Goal: Task Accomplishment & Management: Complete application form

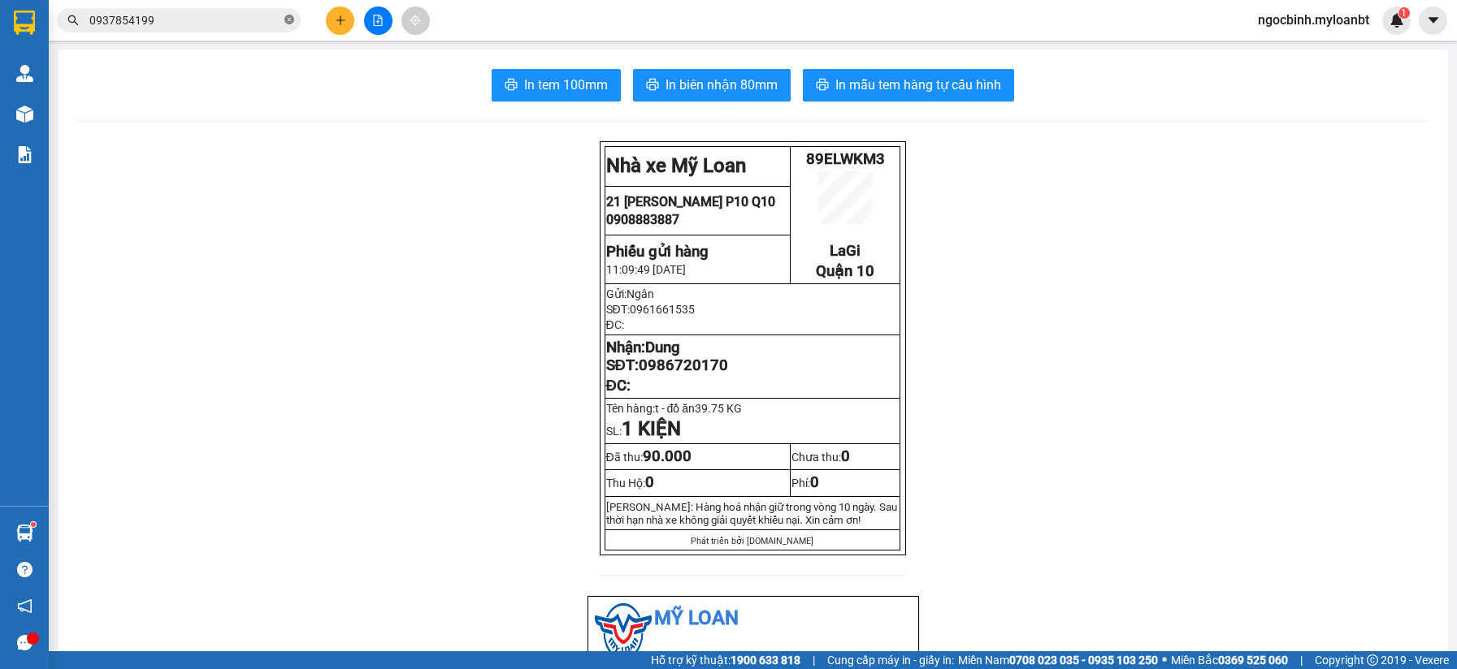
click at [291, 22] on icon "close-circle" at bounding box center [289, 20] width 10 height 10
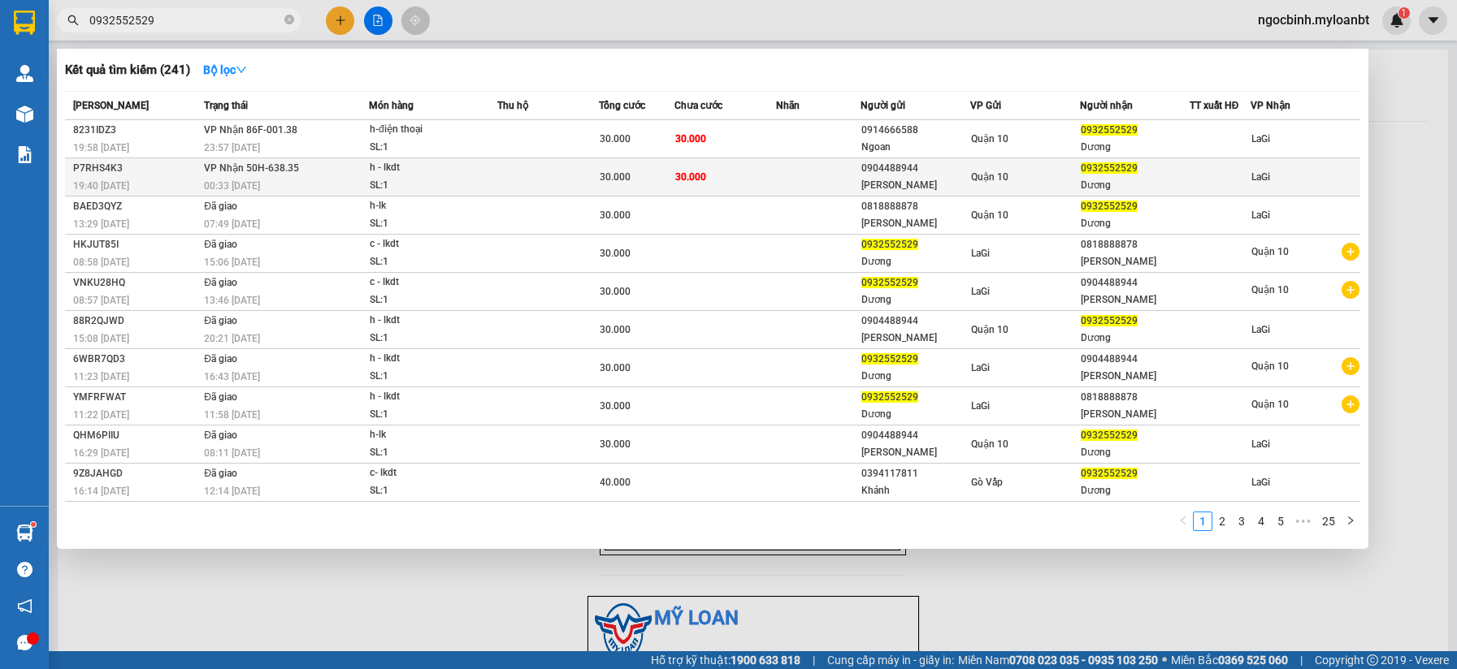
type input "0932552529"
click at [414, 173] on div "h - lkdt" at bounding box center [431, 168] width 122 height 18
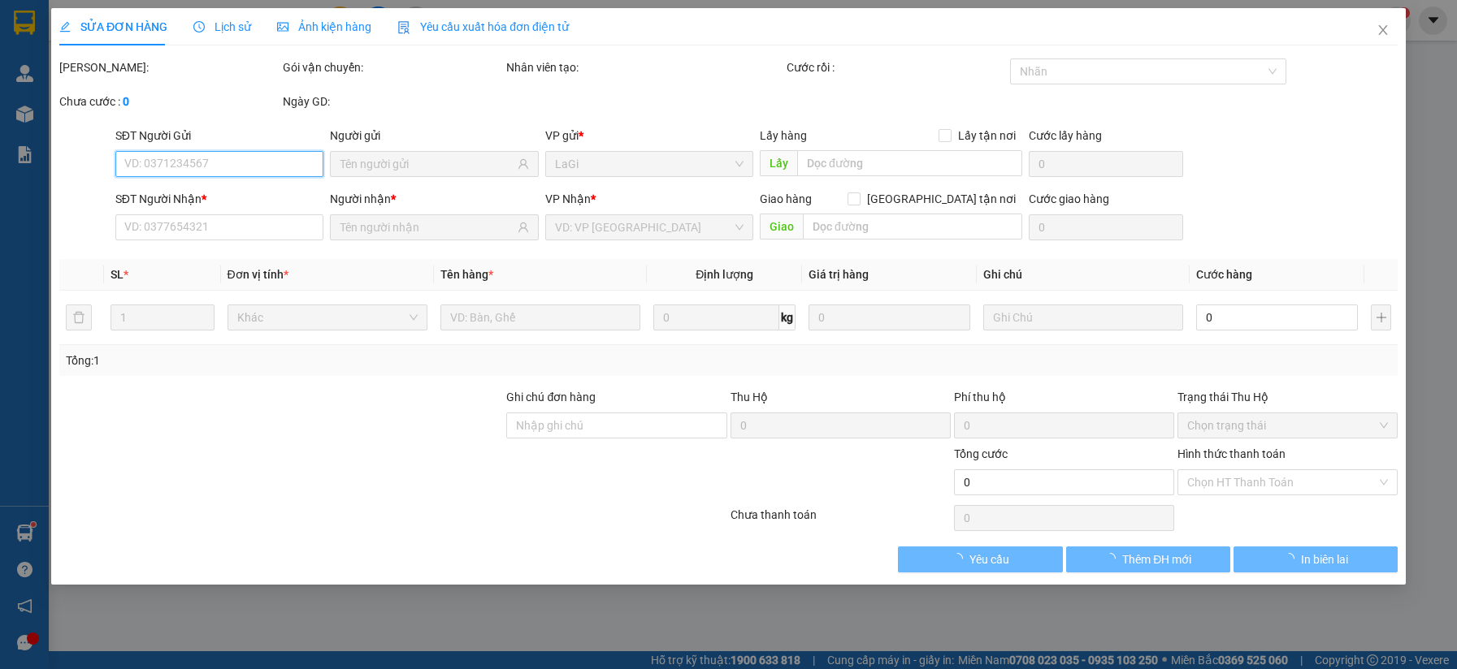
type input "0904488944"
type input "[PERSON_NAME]"
type input "0932552529"
type input "Dương"
type input "30.000"
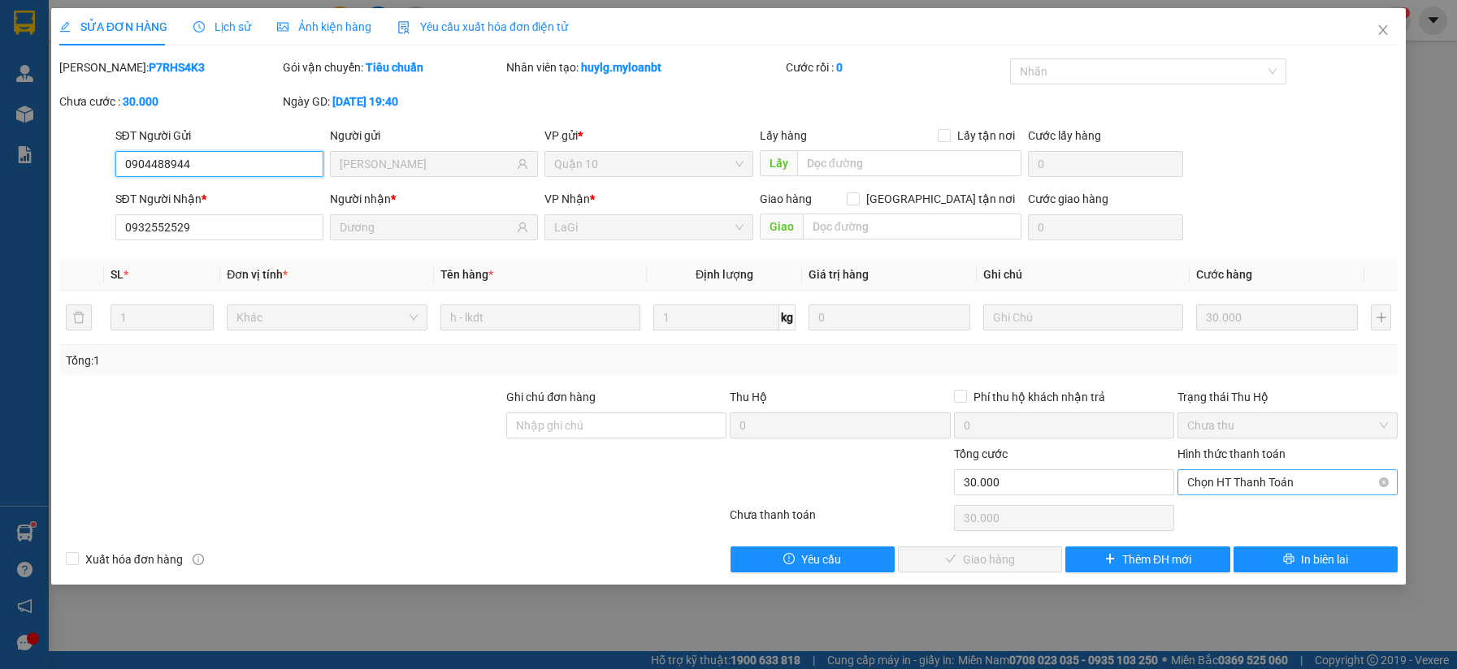
click at [1198, 480] on span "Chọn HT Thanh Toán" at bounding box center [1287, 482] width 201 height 24
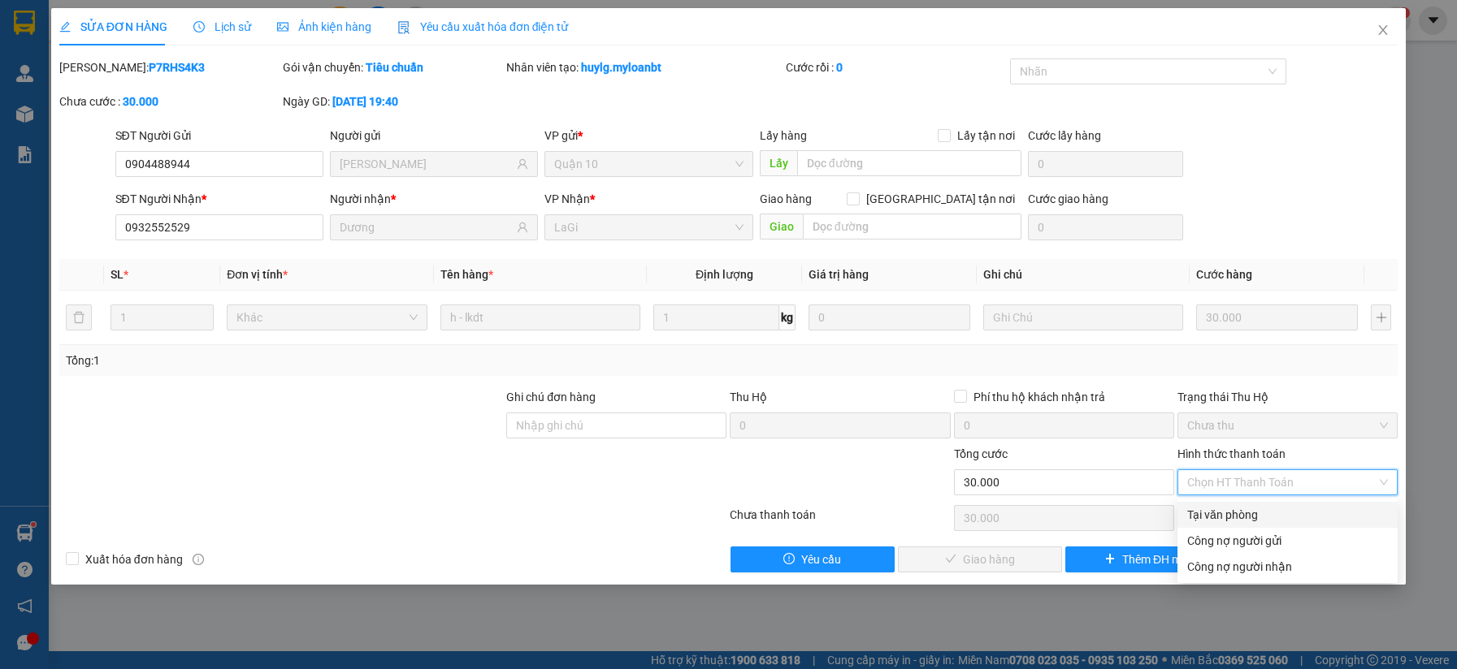
click at [1208, 514] on div "Tại văn phòng" at bounding box center [1287, 515] width 201 height 18
type input "0"
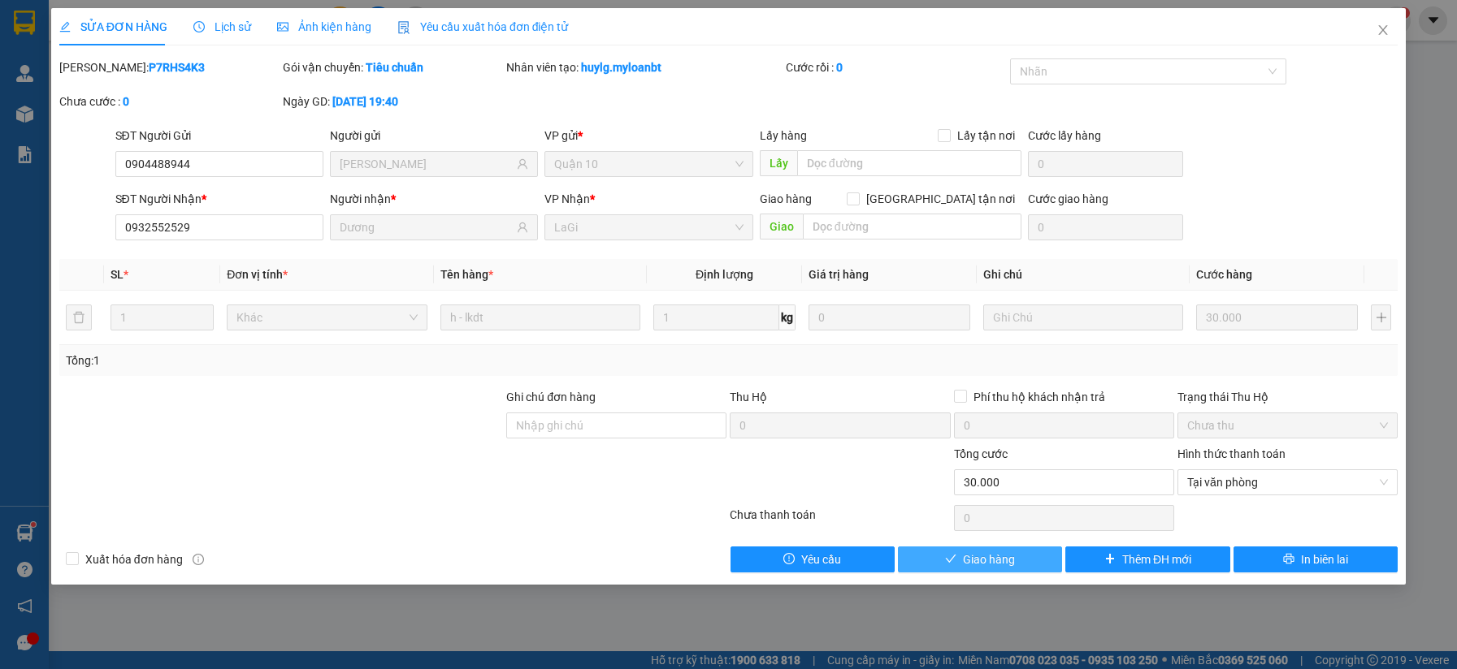
click at [1024, 556] on button "Giao hàng" at bounding box center [980, 560] width 164 height 26
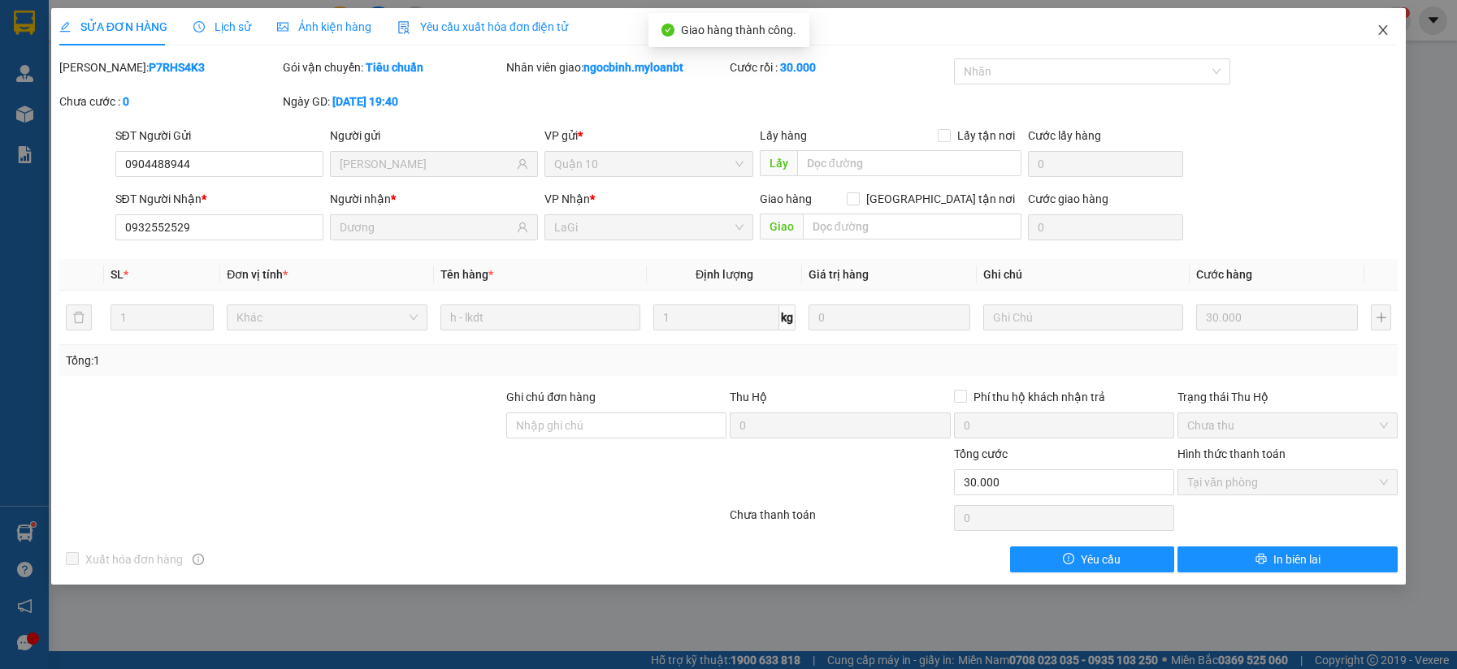
click at [1380, 29] on icon "close" at bounding box center [1382, 30] width 13 height 13
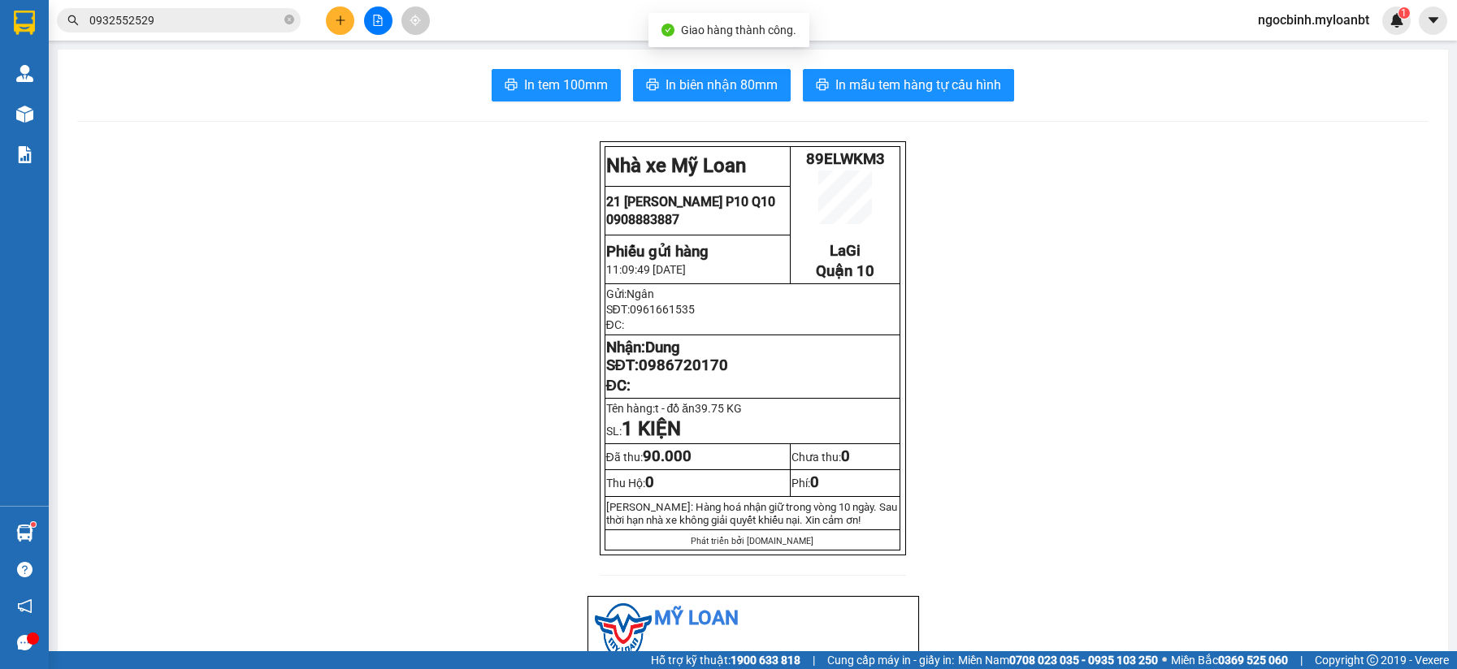
click at [241, 22] on input "0932552529" at bounding box center [185, 20] width 192 height 18
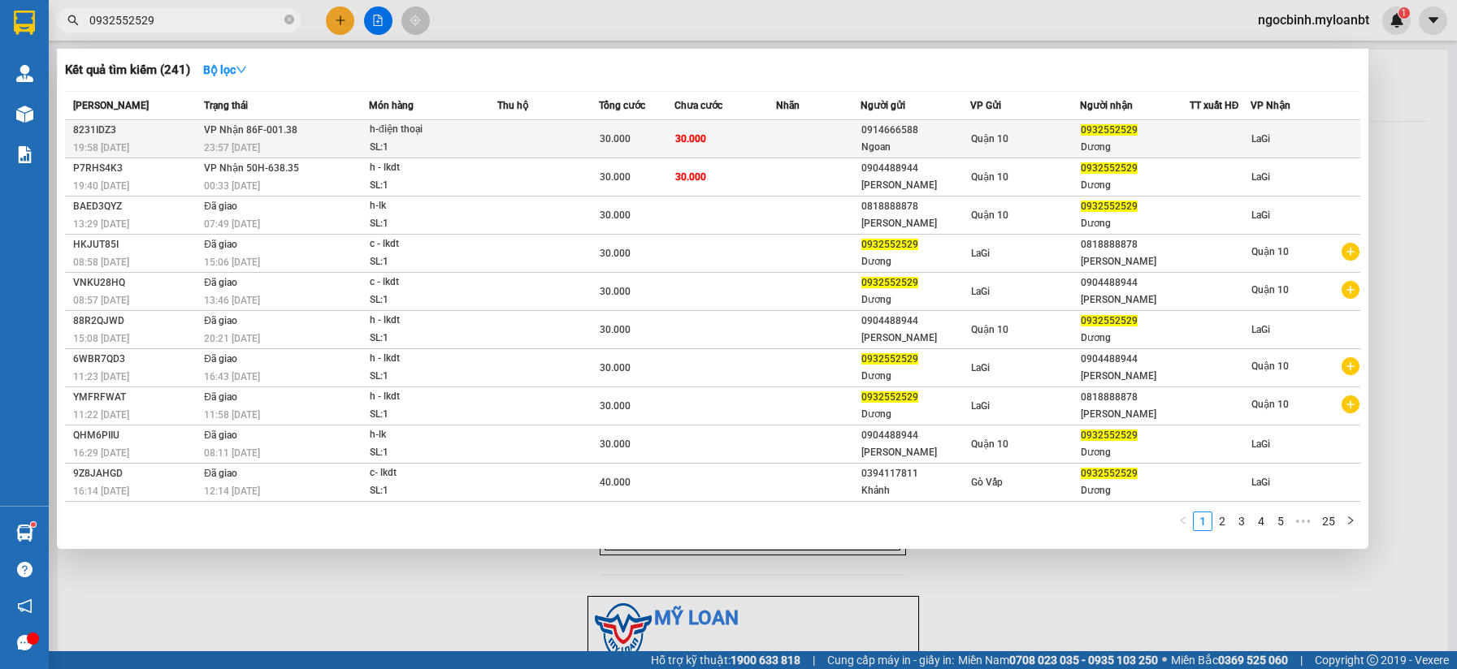
click at [812, 130] on td at bounding box center [818, 139] width 84 height 38
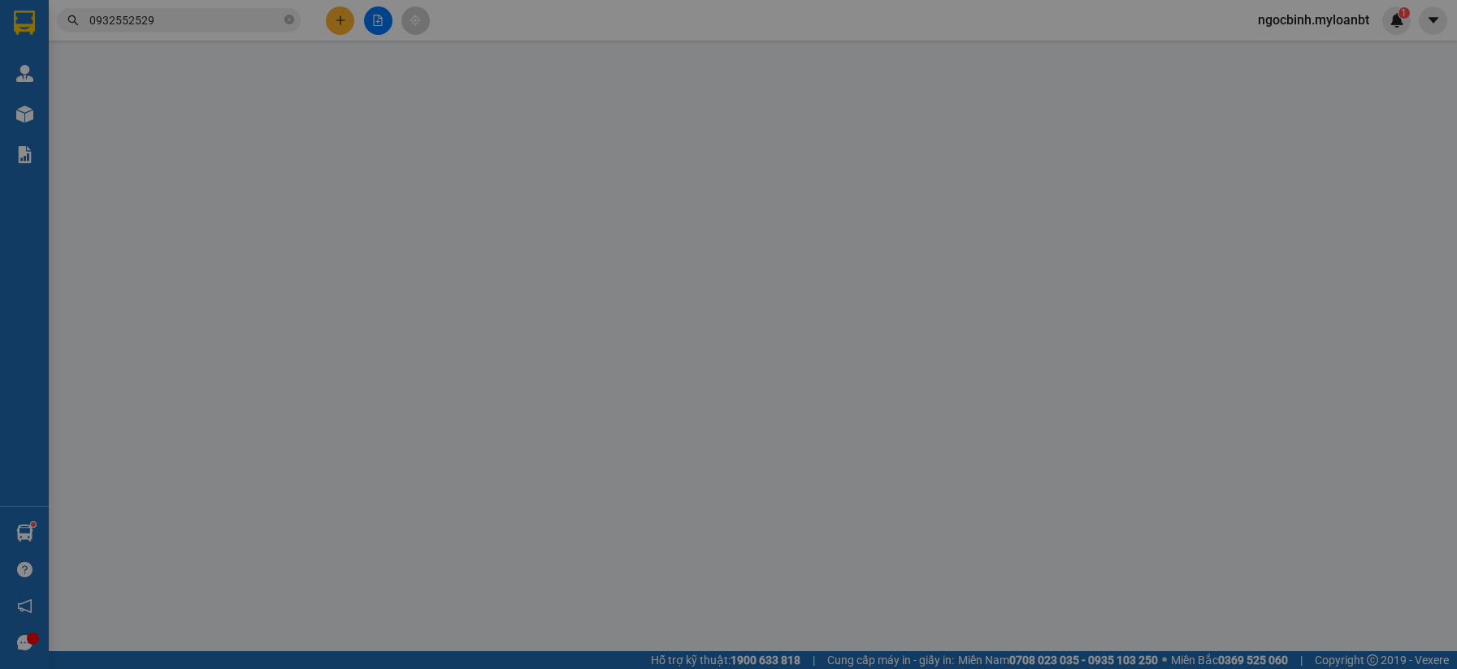
type input "0914666588"
type input "Ngoan"
type input "0932552529"
type input "Dương"
type input "30.000"
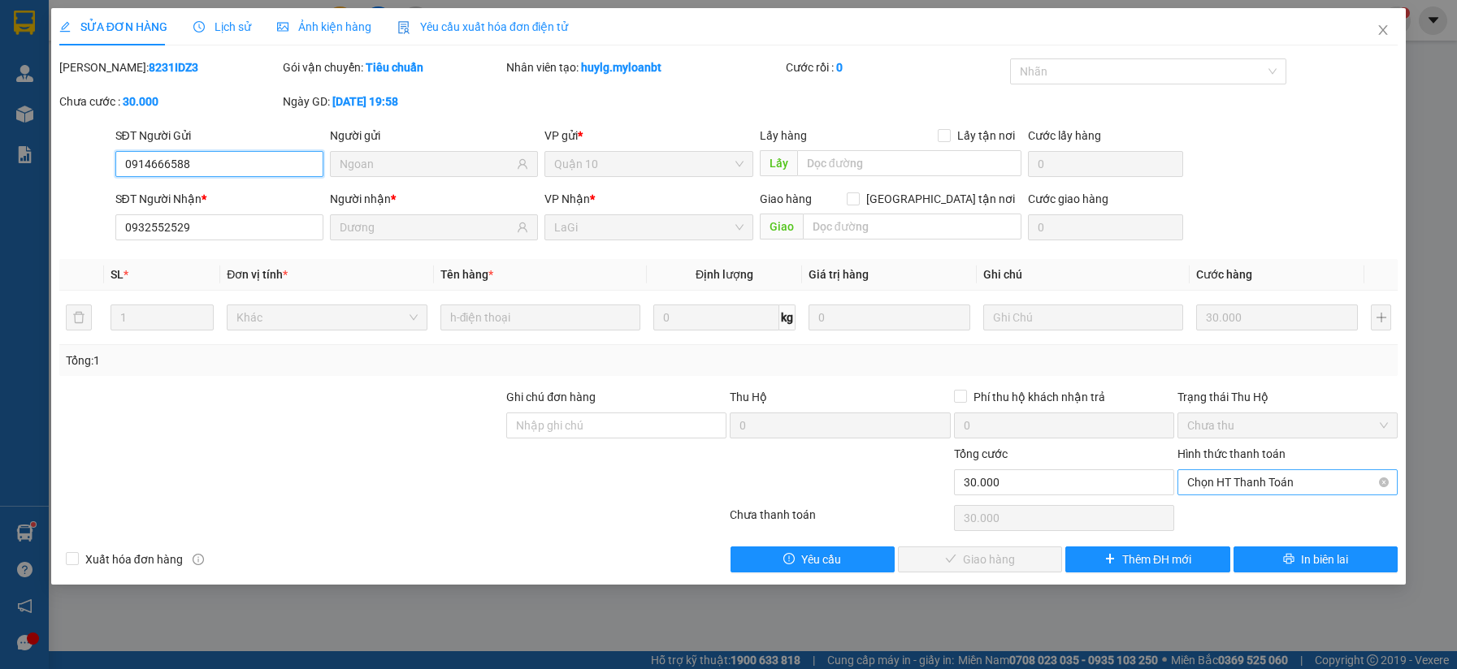
click at [1209, 486] on span "Chọn HT Thanh Toán" at bounding box center [1287, 482] width 201 height 24
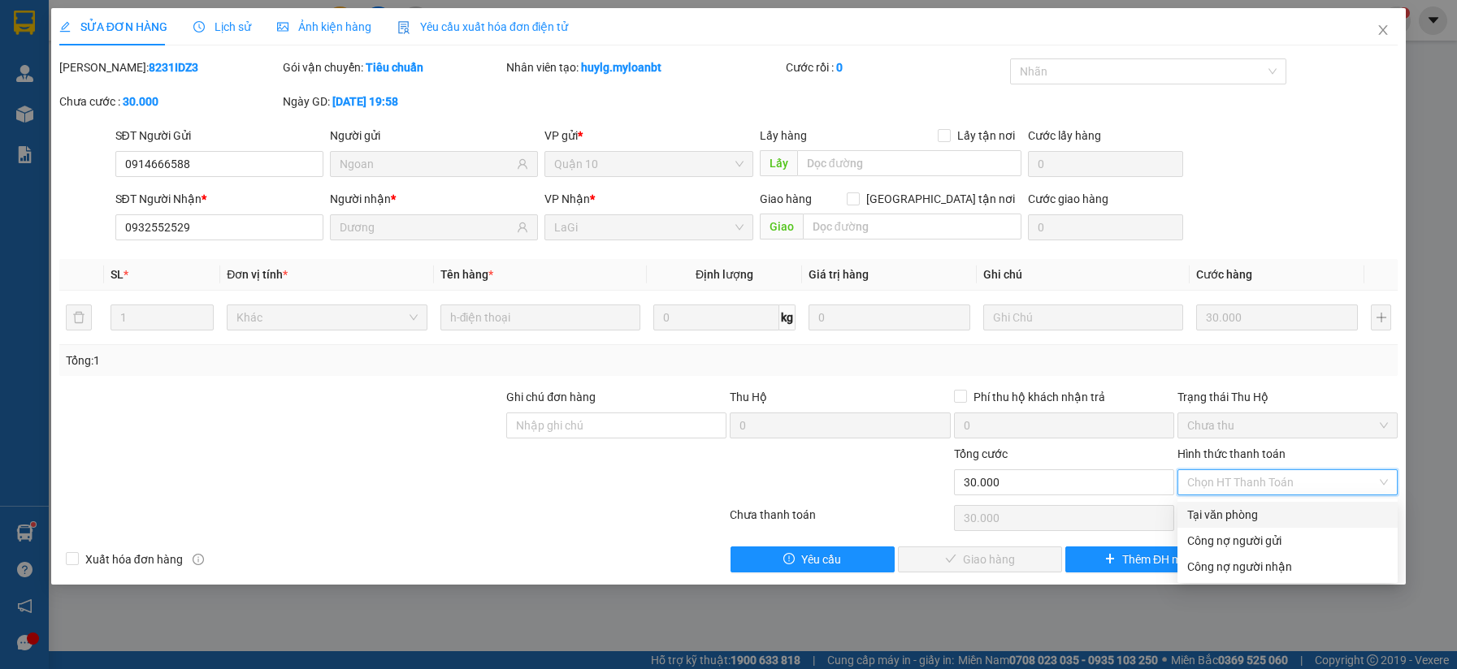
click at [1213, 513] on div "Tại văn phòng" at bounding box center [1287, 515] width 201 height 18
type input "0"
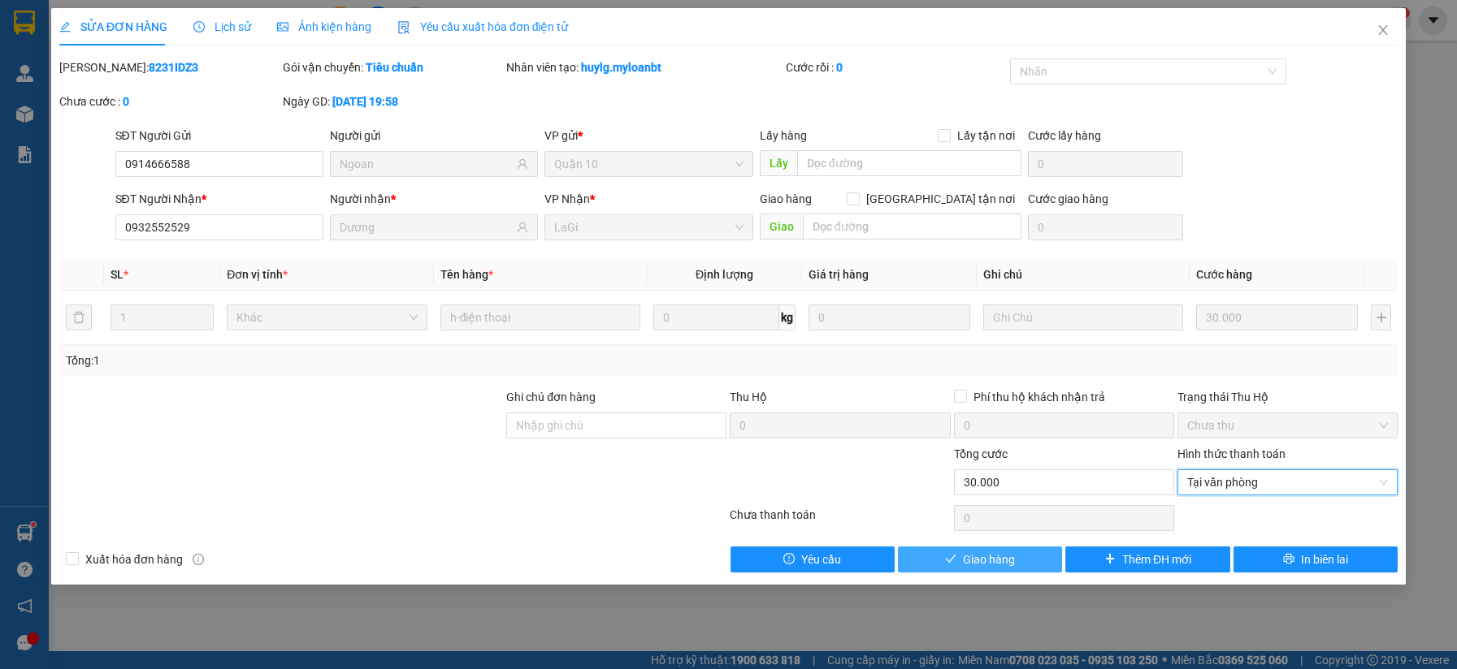
click at [969, 555] on span "Giao hàng" at bounding box center [989, 560] width 52 height 18
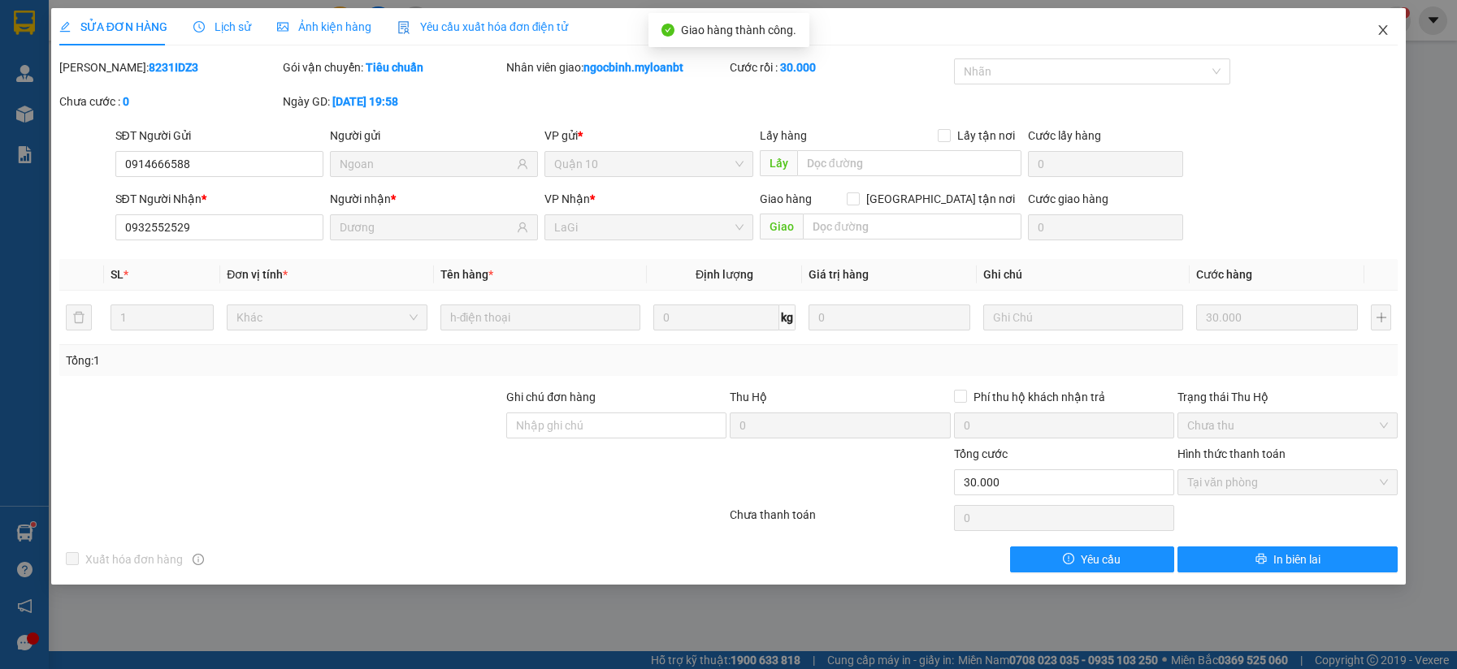
click at [1382, 39] on span "Close" at bounding box center [1382, 30] width 45 height 45
